Goal: Task Accomplishment & Management: Manage account settings

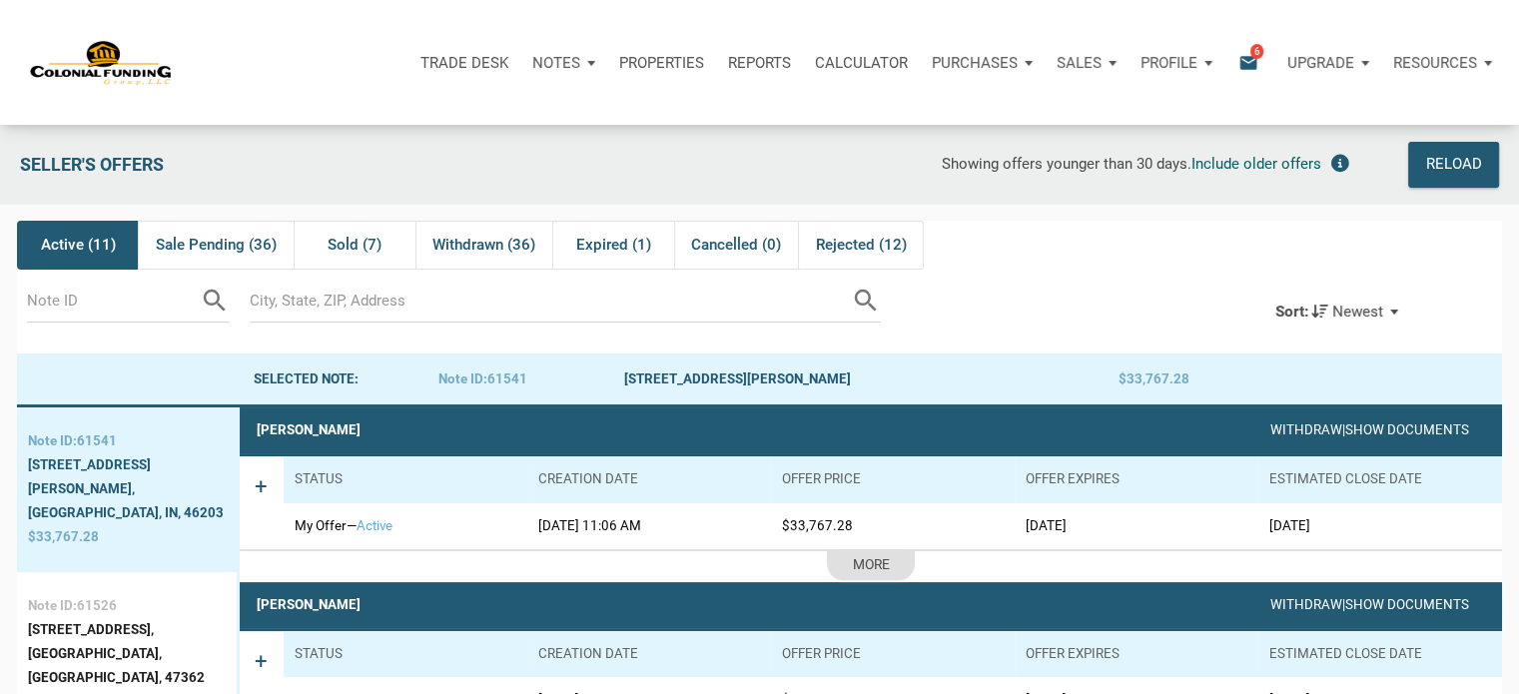
click at [1174, 64] on p "Profile" at bounding box center [1168, 63] width 57 height 18
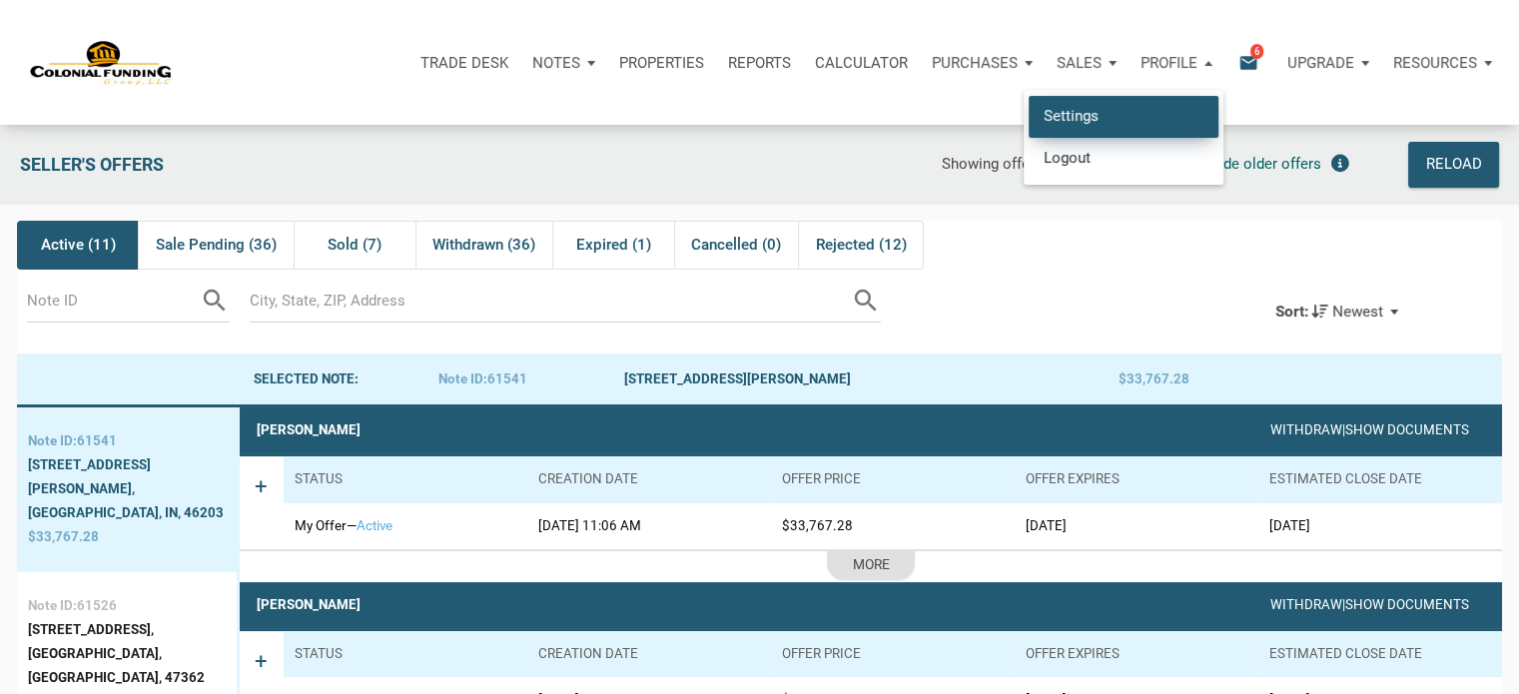
click at [1054, 111] on link "Settings" at bounding box center [1124, 116] width 190 height 41
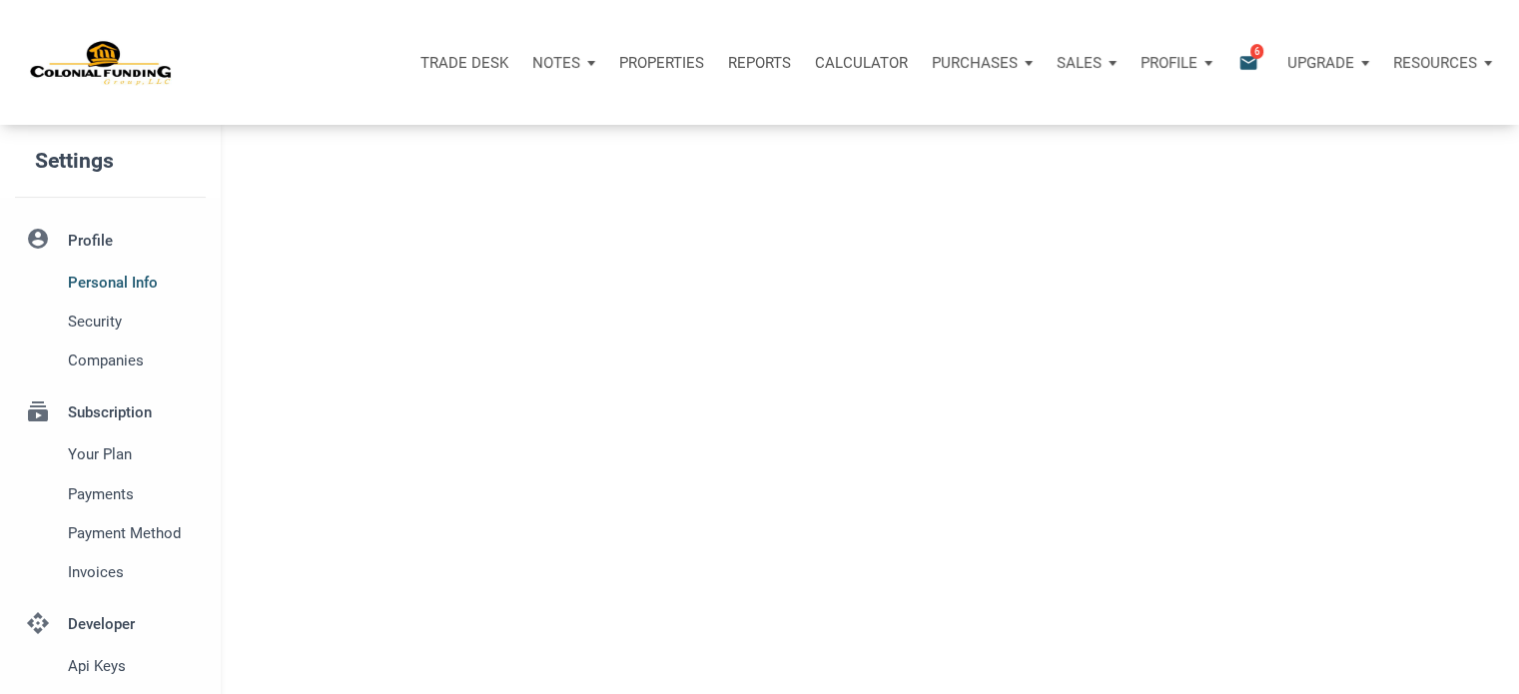
type input "SOUTHLAKE"
select select
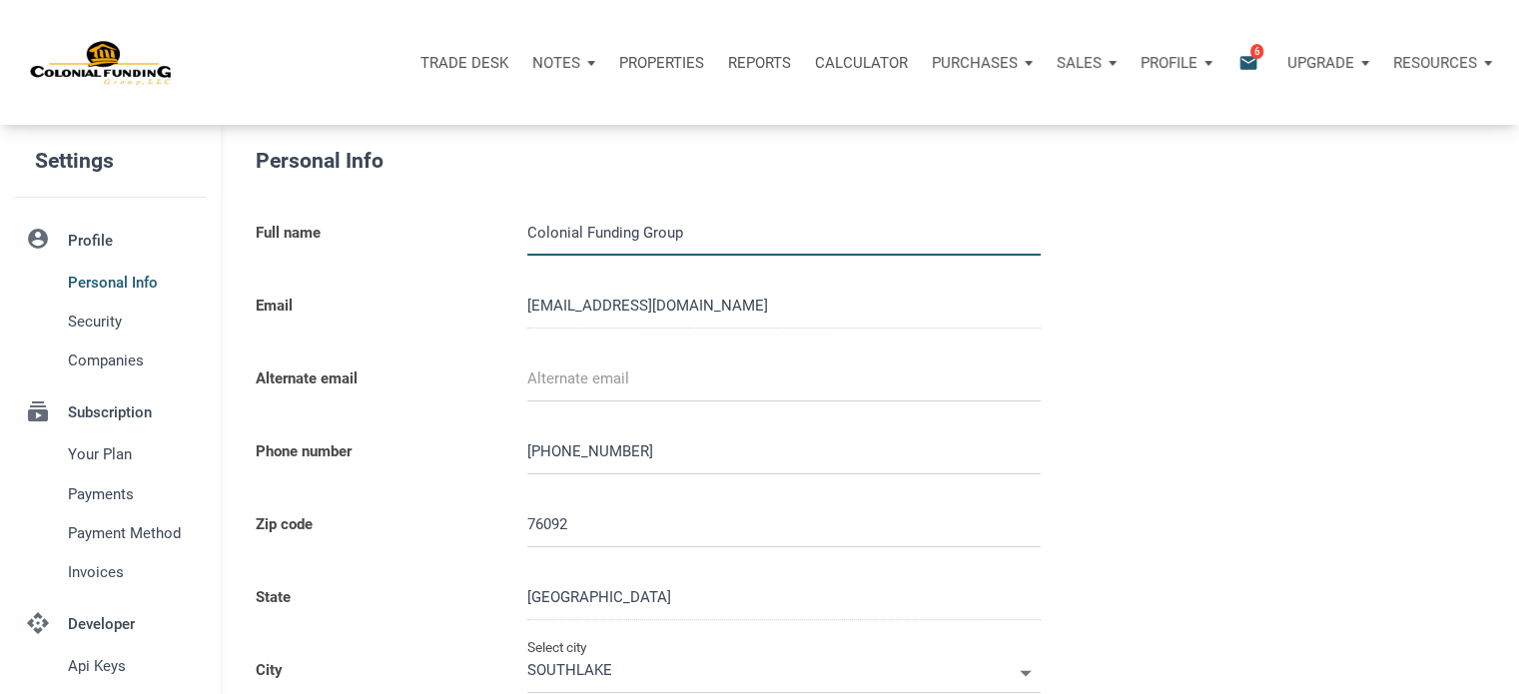
type input "0000000"
select select
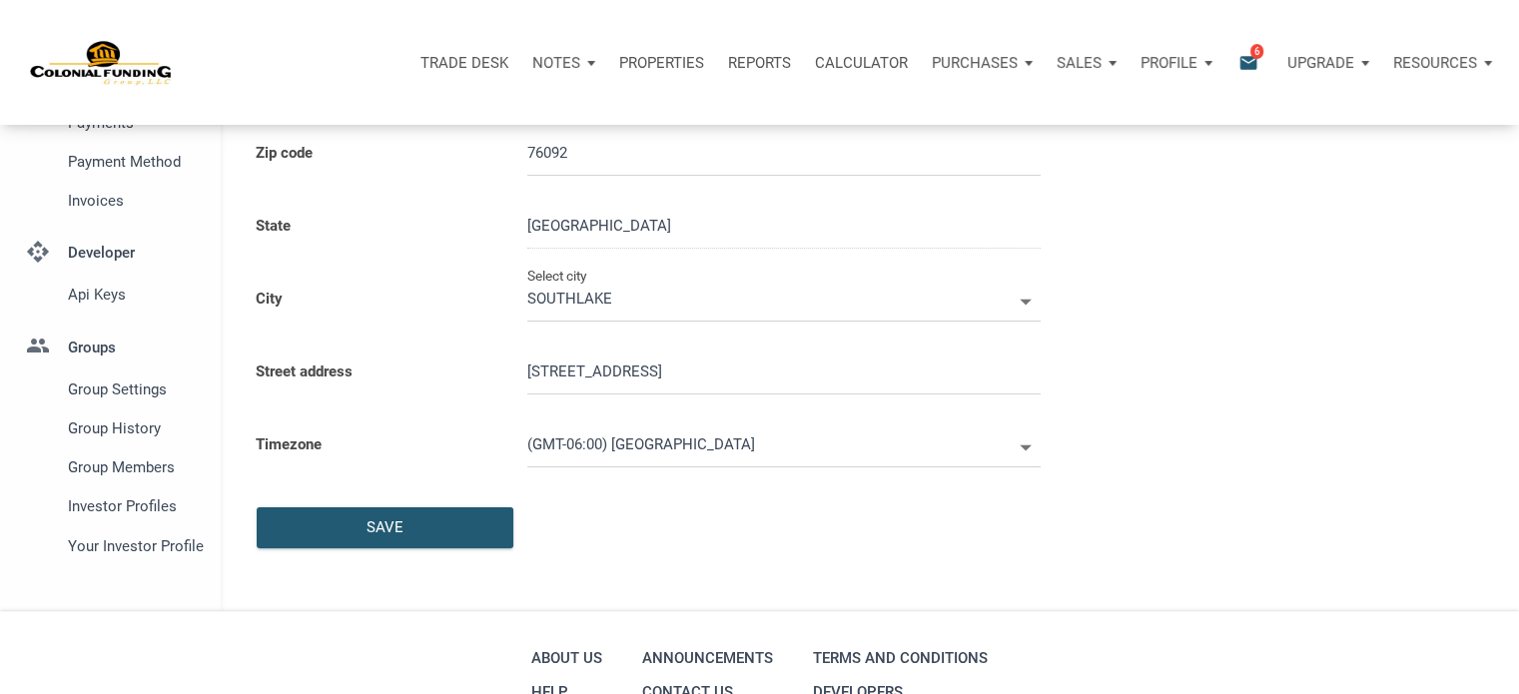
scroll to position [445, 0]
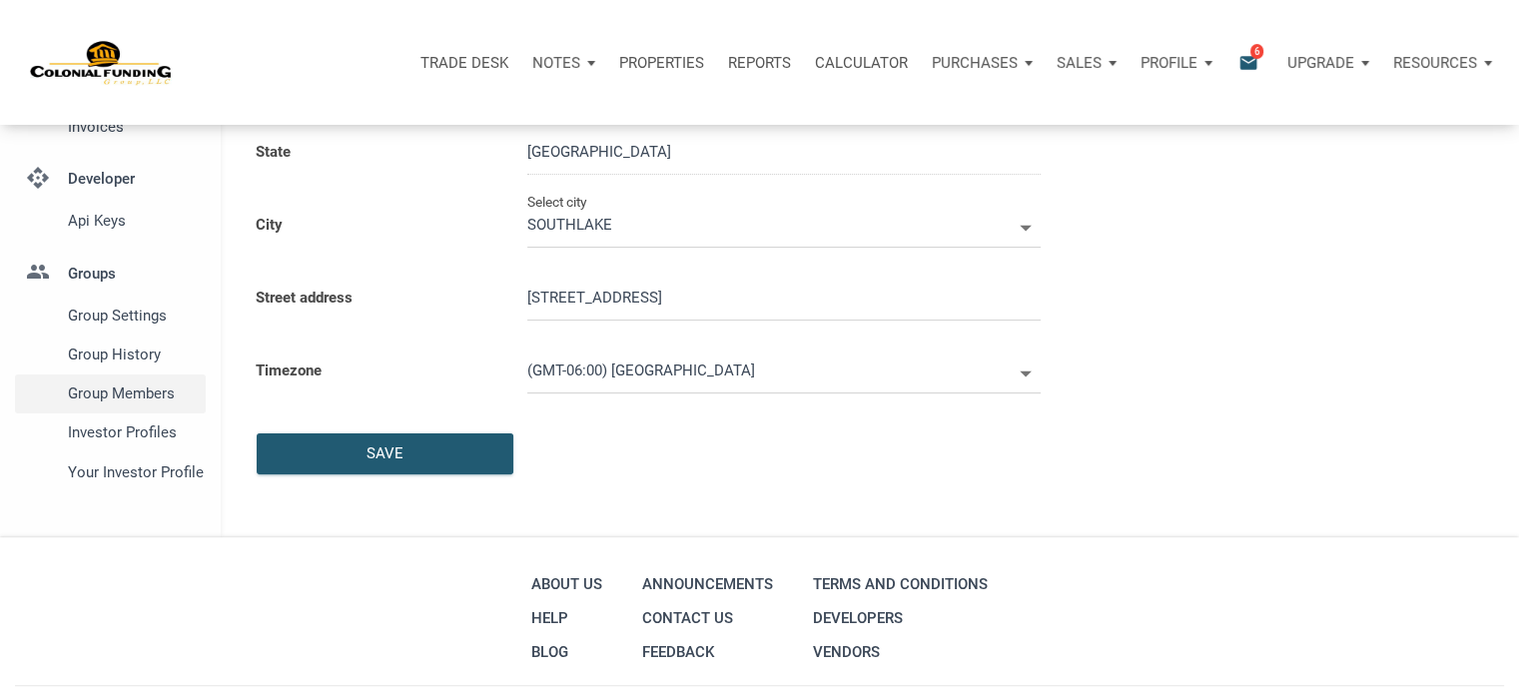
click at [126, 396] on span "Group Members" at bounding box center [133, 393] width 130 height 24
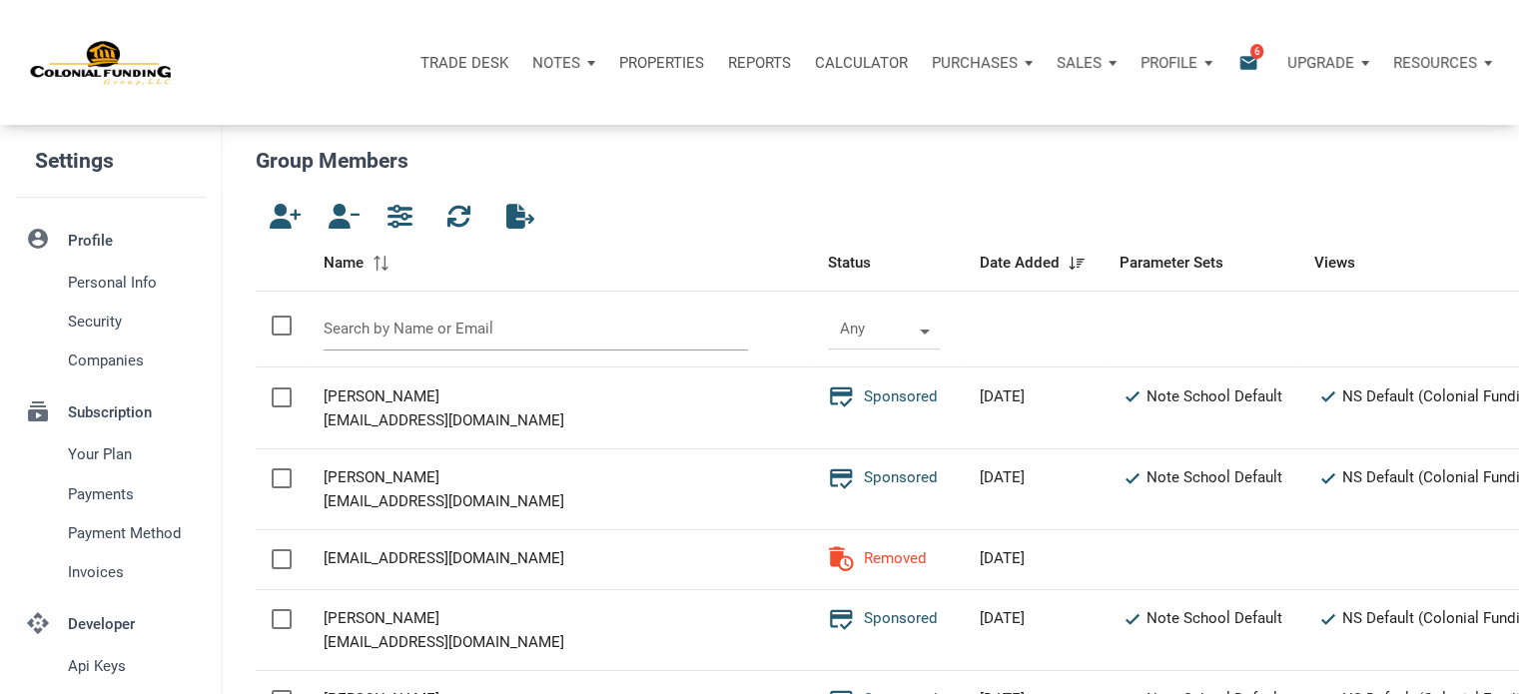
click at [395, 322] on input "text" at bounding box center [536, 329] width 425 height 43
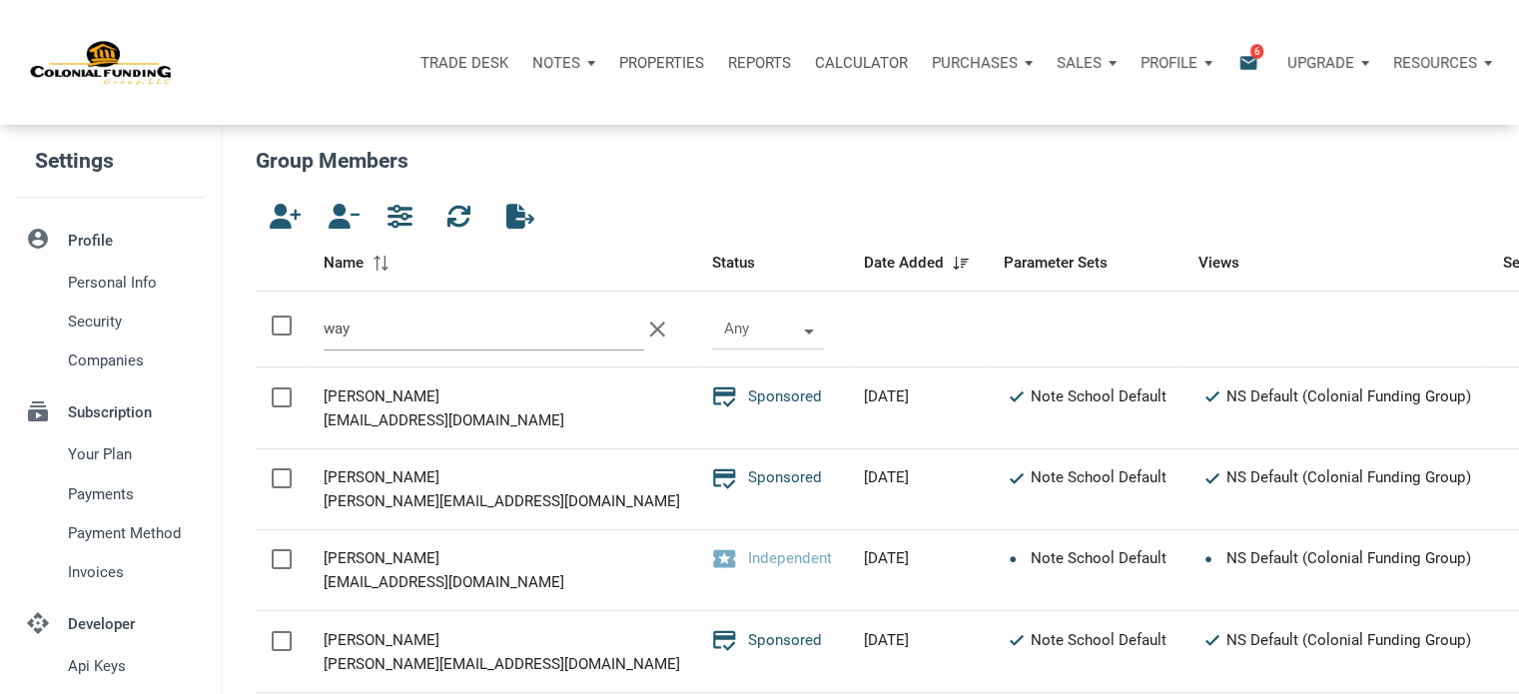
type input "way"
drag, startPoint x: 328, startPoint y: 583, endPoint x: 515, endPoint y: 580, distance: 187.8
click at [515, 580] on div "[EMAIL_ADDRESS][DOMAIN_NAME]" at bounding box center [502, 582] width 357 height 24
copy div "[EMAIL_ADDRESS][DOMAIN_NAME]"
